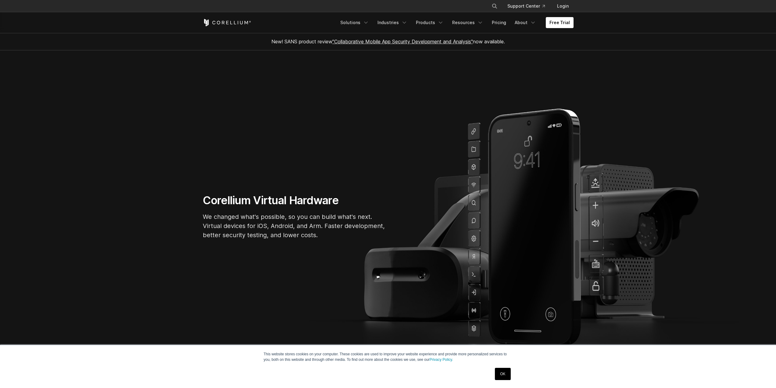
click at [503, 373] on link "OK" at bounding box center [503, 373] width 16 height 12
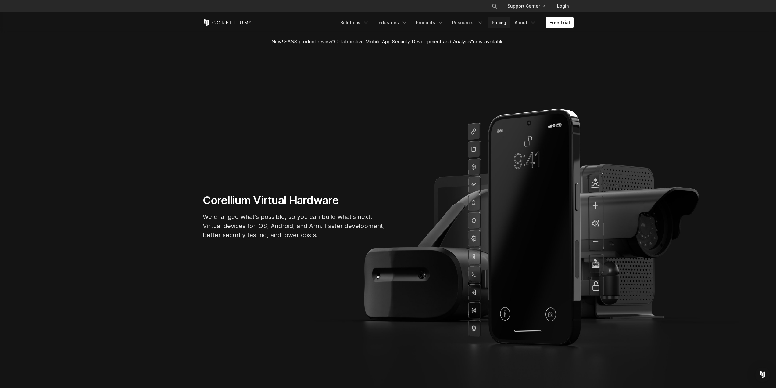
click at [502, 24] on link "Pricing" at bounding box center [499, 22] width 22 height 11
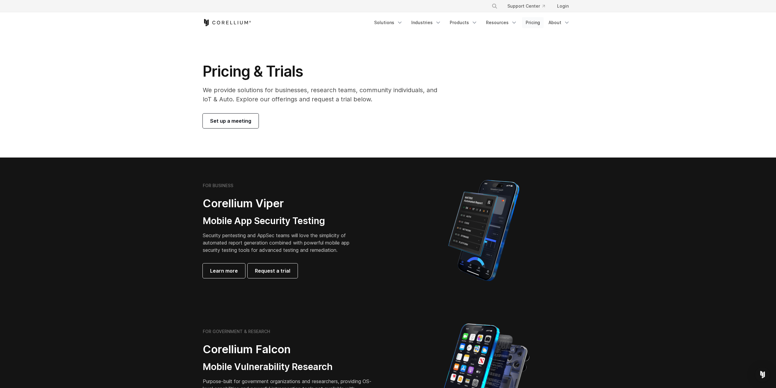
click at [532, 24] on link "Pricing" at bounding box center [533, 22] width 22 height 11
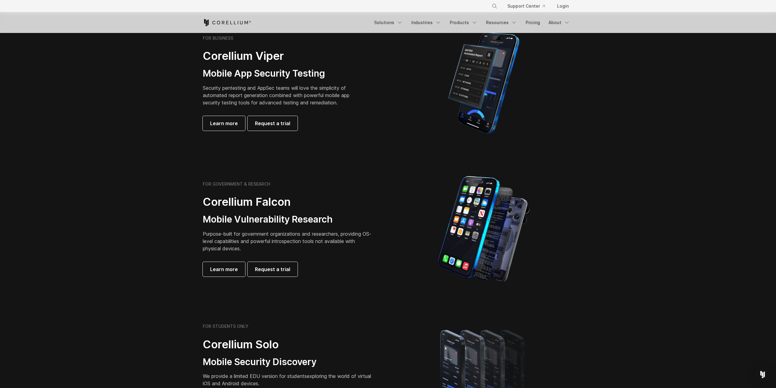
scroll to position [61, 0]
